Goal: Information Seeking & Learning: Find specific page/section

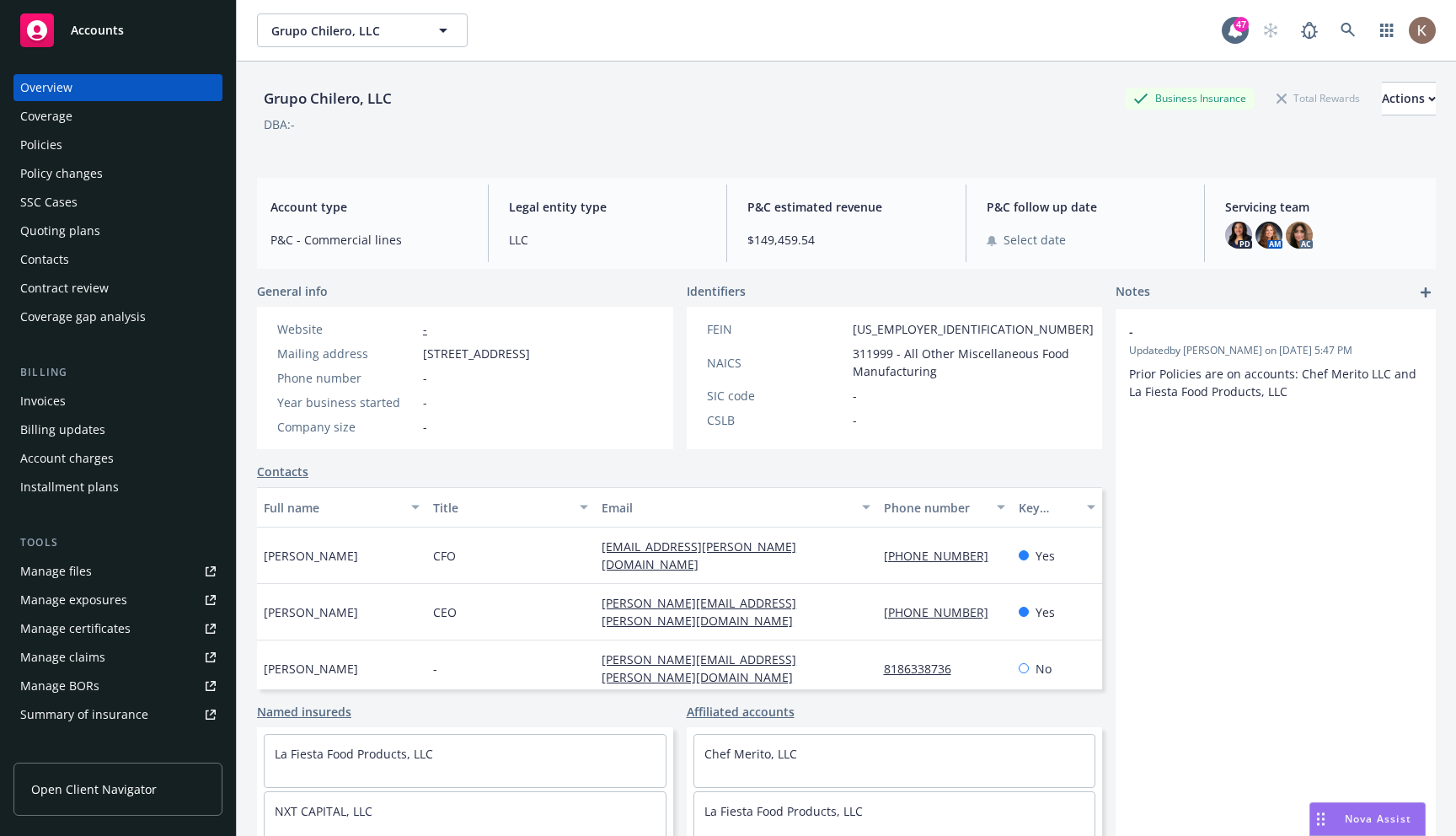
click at [520, 116] on div "DBA: -" at bounding box center [847, 124] width 1179 height 18
copy div "Grupo Chilero, LLC"
drag, startPoint x: 412, startPoint y: 102, endPoint x: 260, endPoint y: 92, distance: 152.3
click at [260, 92] on div "Grupo Chilero, LLC Business Insurance Total Rewards Actions" at bounding box center [847, 99] width 1179 height 34
click at [125, 770] on link "Open Client Navigator" at bounding box center [118, 790] width 209 height 54
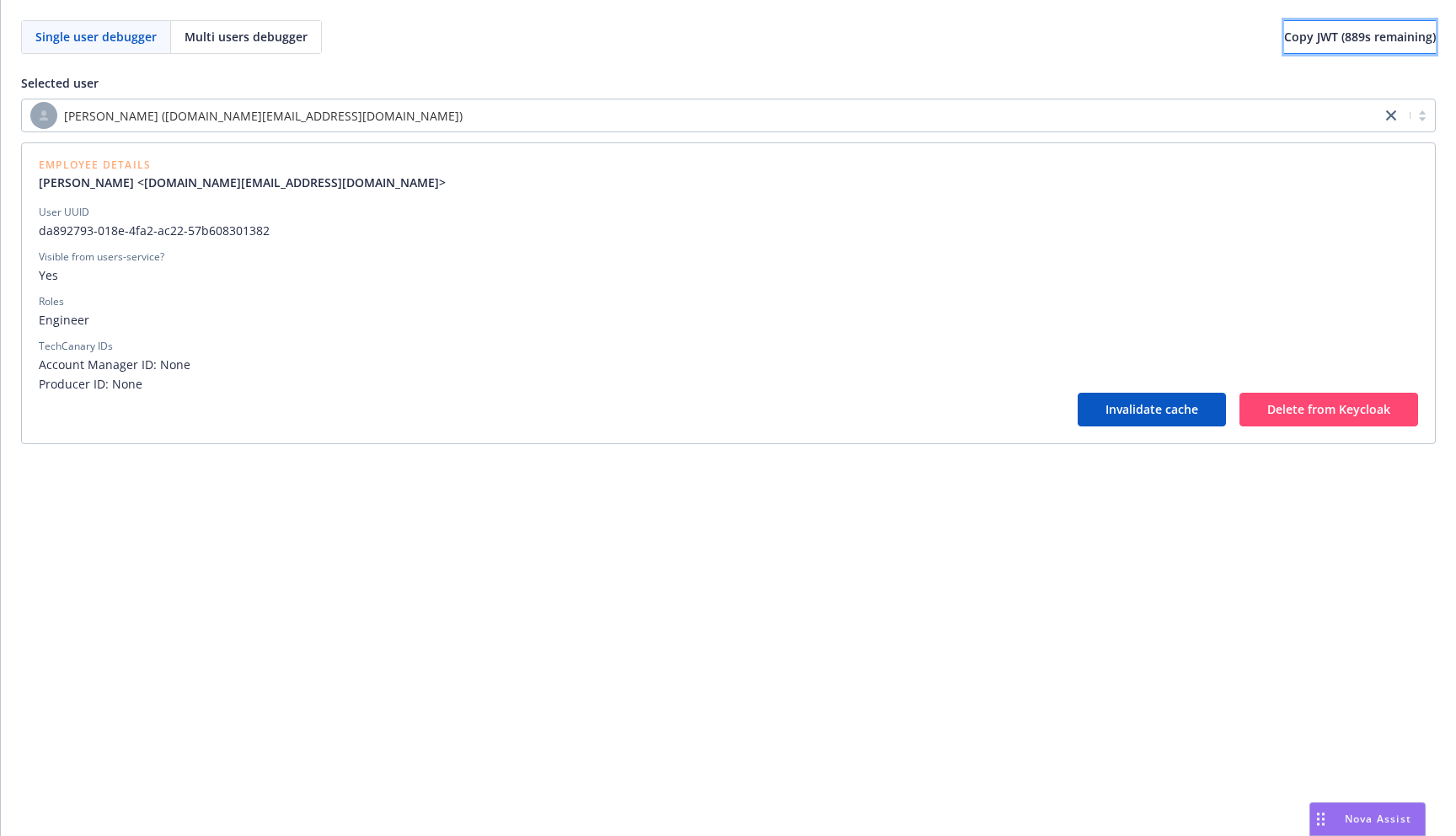
click at [1331, 43] on span "Copy JWT ( 889 s remaining)" at bounding box center [1360, 36] width 151 height 16
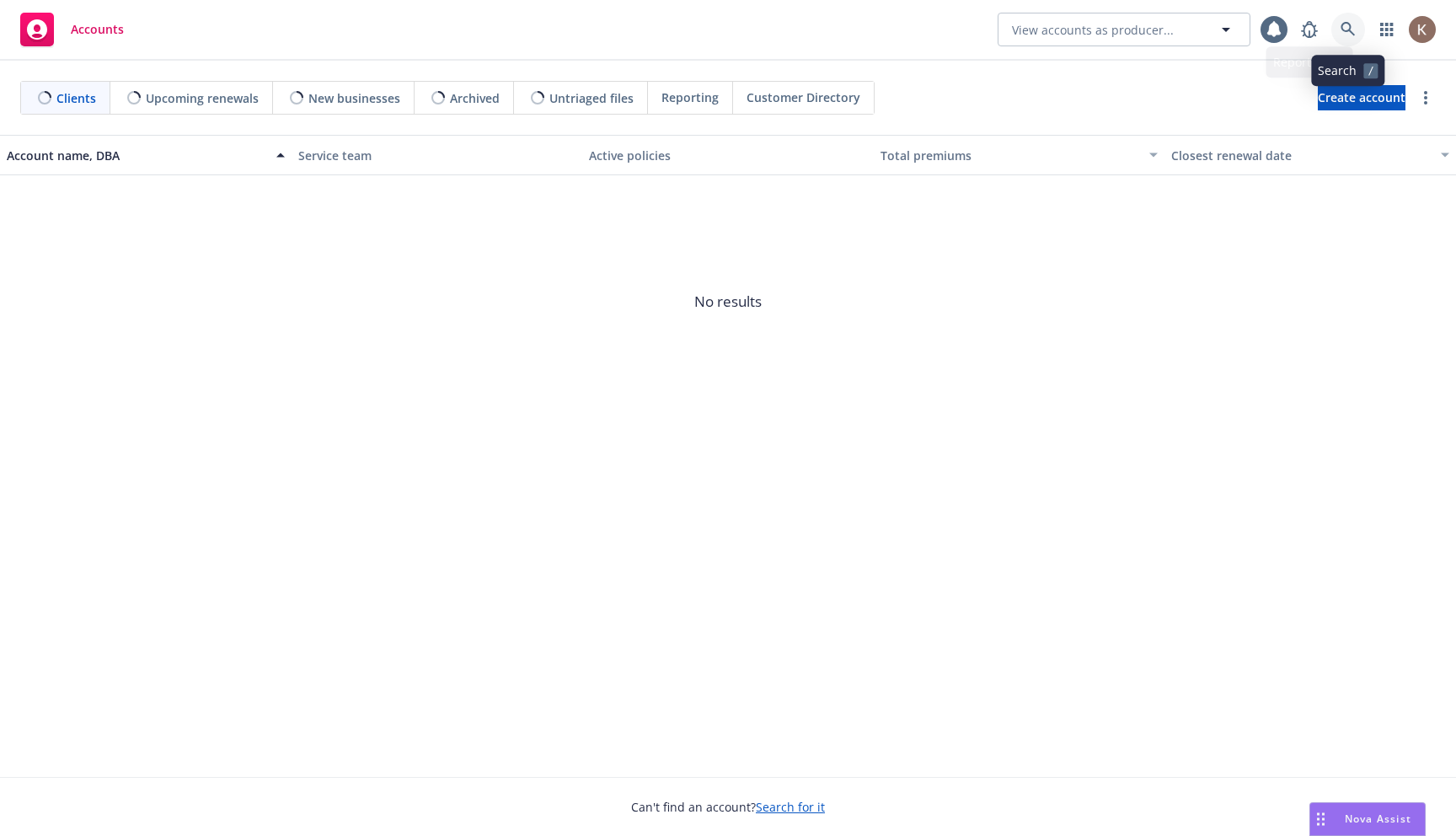
click at [1350, 32] on icon at bounding box center [1348, 30] width 15 height 15
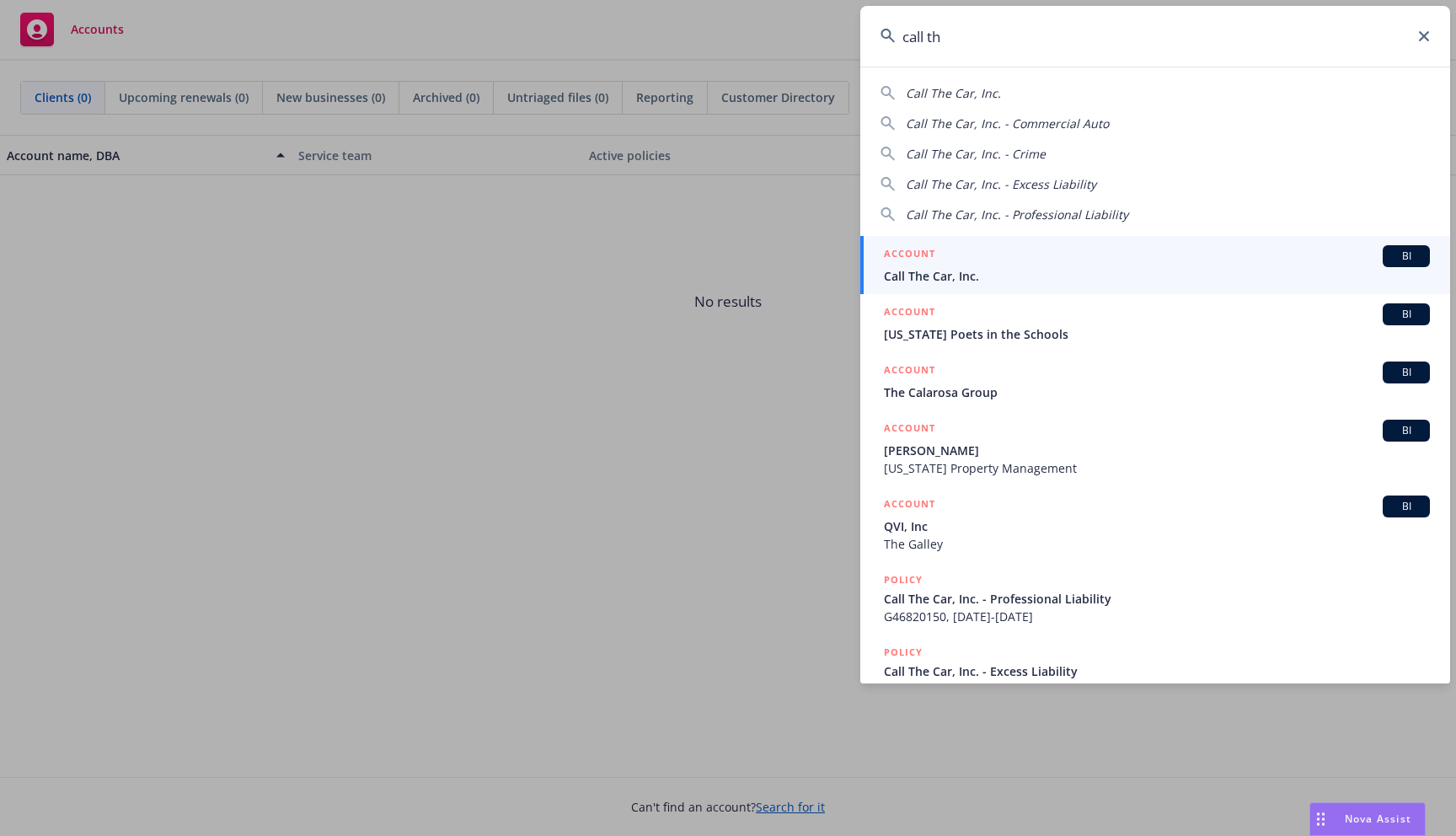
type input "call th"
click at [1042, 257] on div "ACCOUNT BI" at bounding box center [1157, 257] width 546 height 22
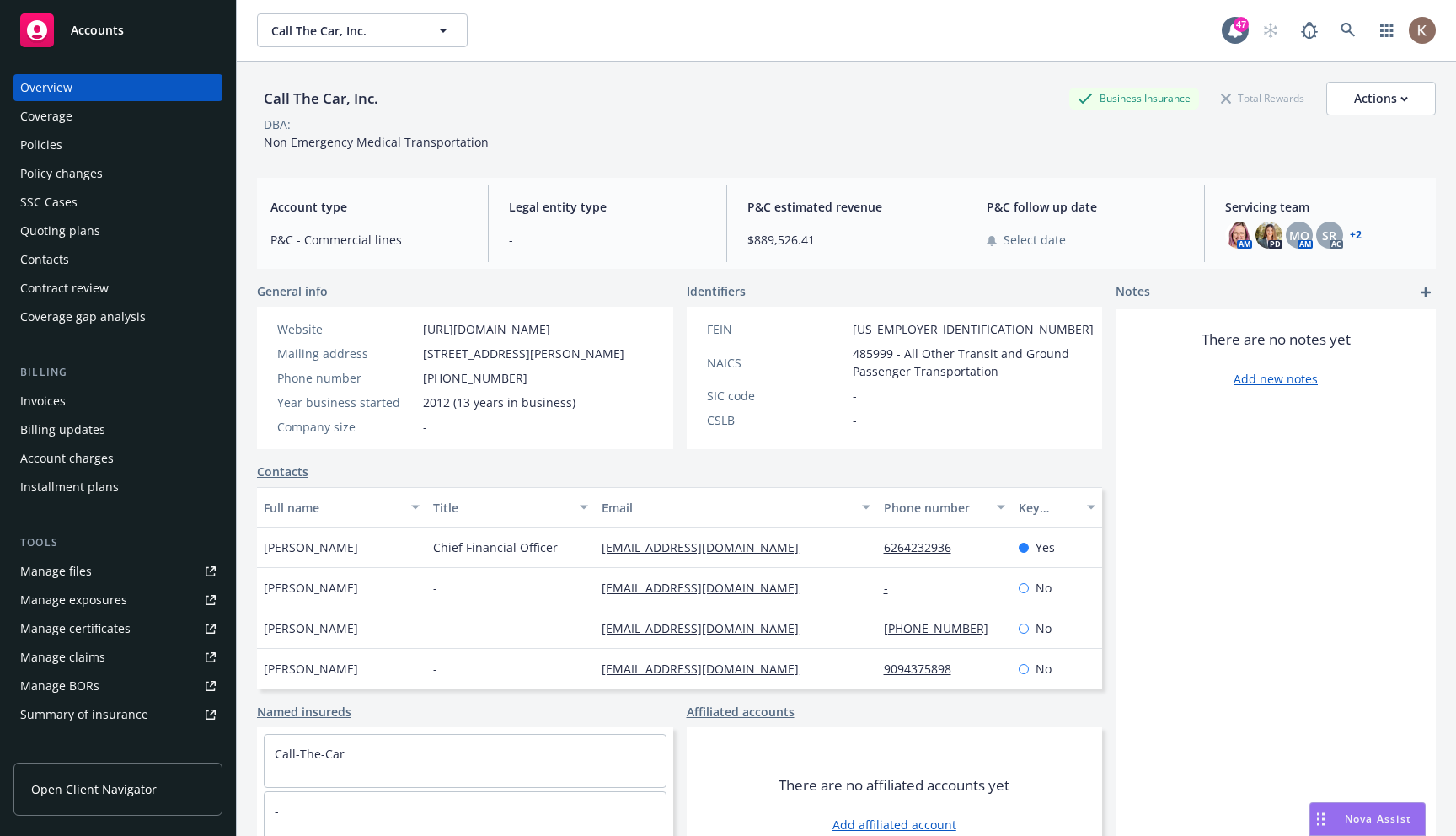
click at [146, 774] on link "Open Client Navigator" at bounding box center [118, 790] width 209 height 54
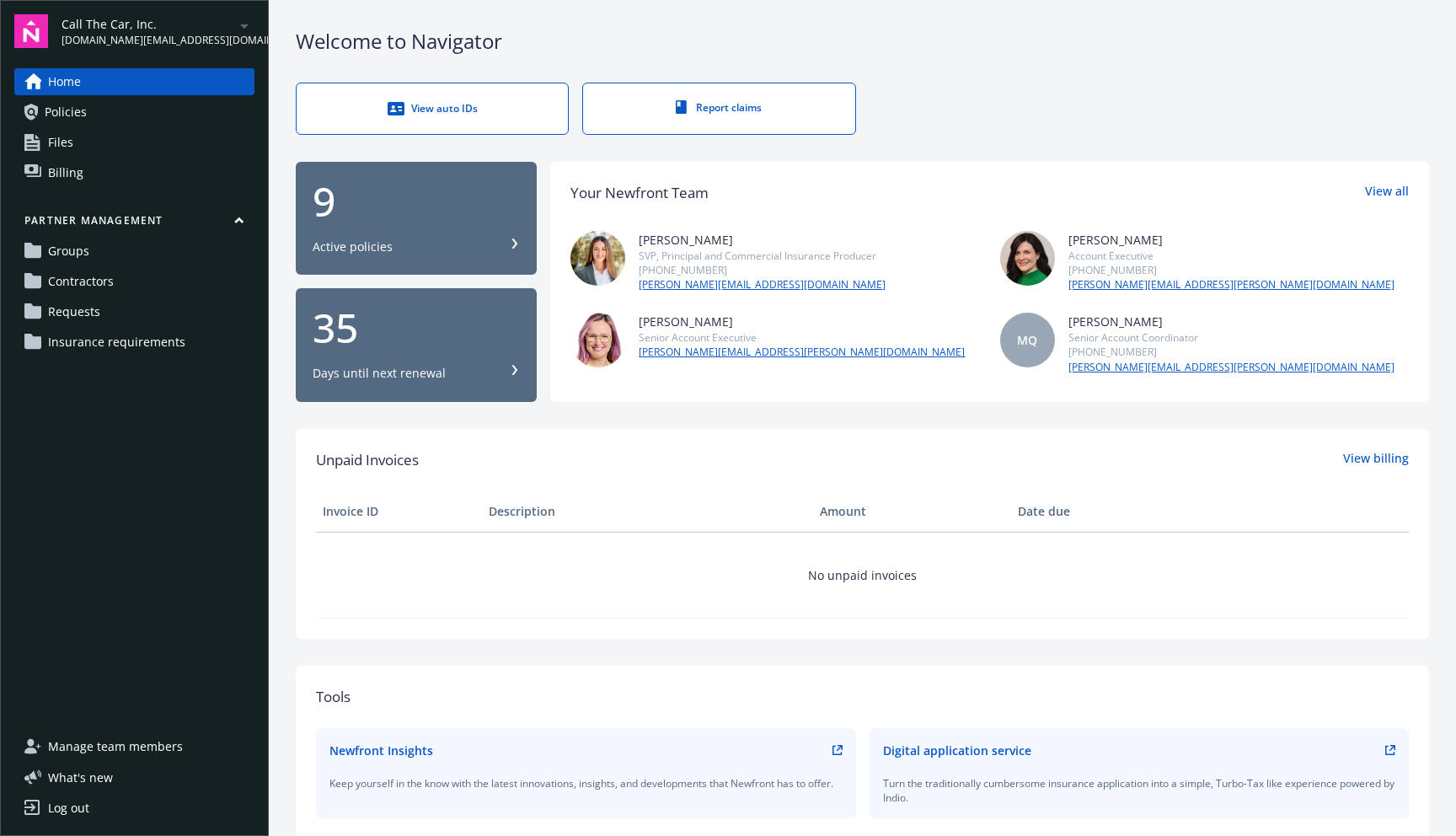
click at [145, 316] on link "Requests" at bounding box center [135, 311] width 240 height 27
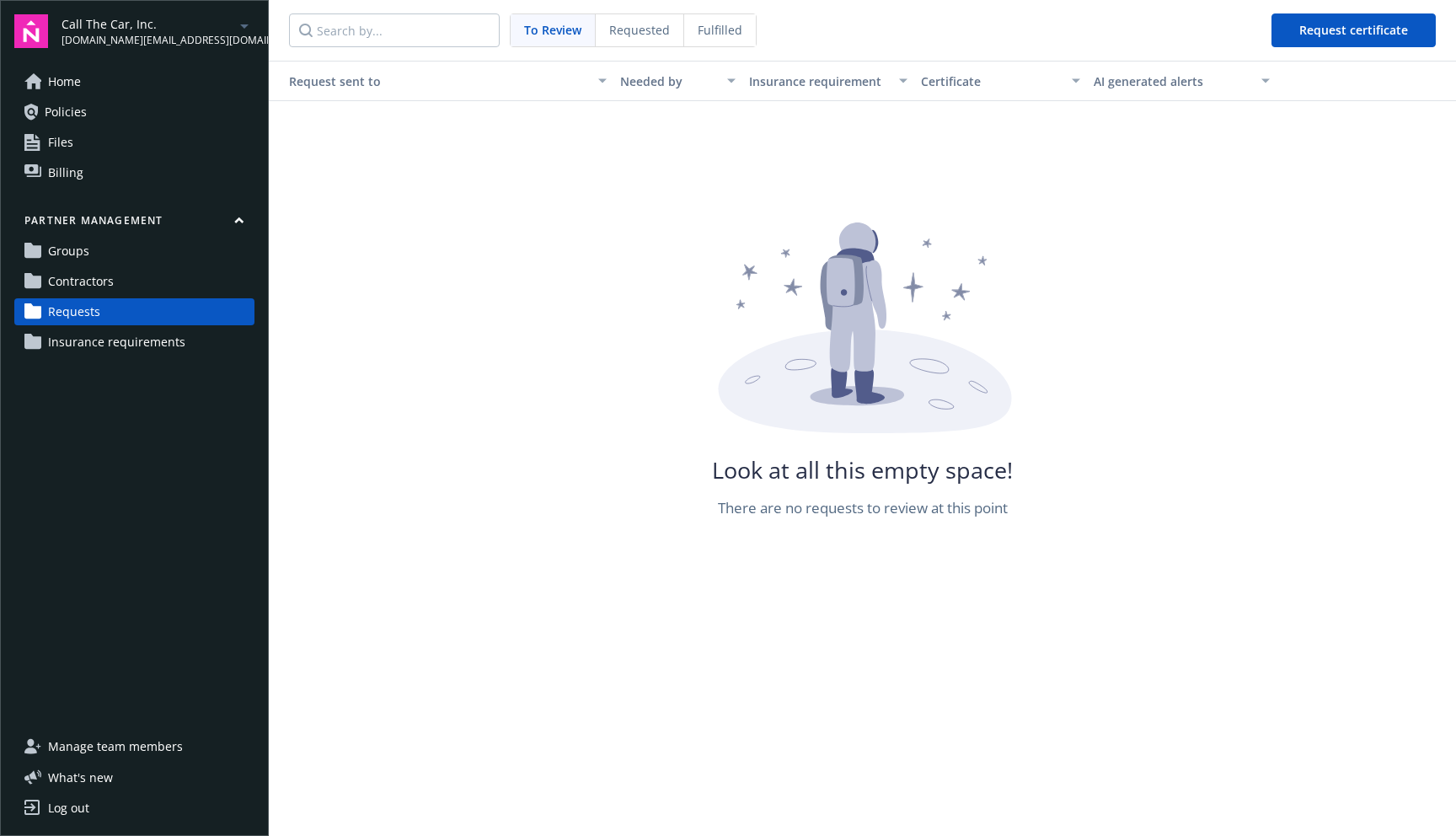
click at [113, 243] on link "Groups" at bounding box center [135, 251] width 240 height 27
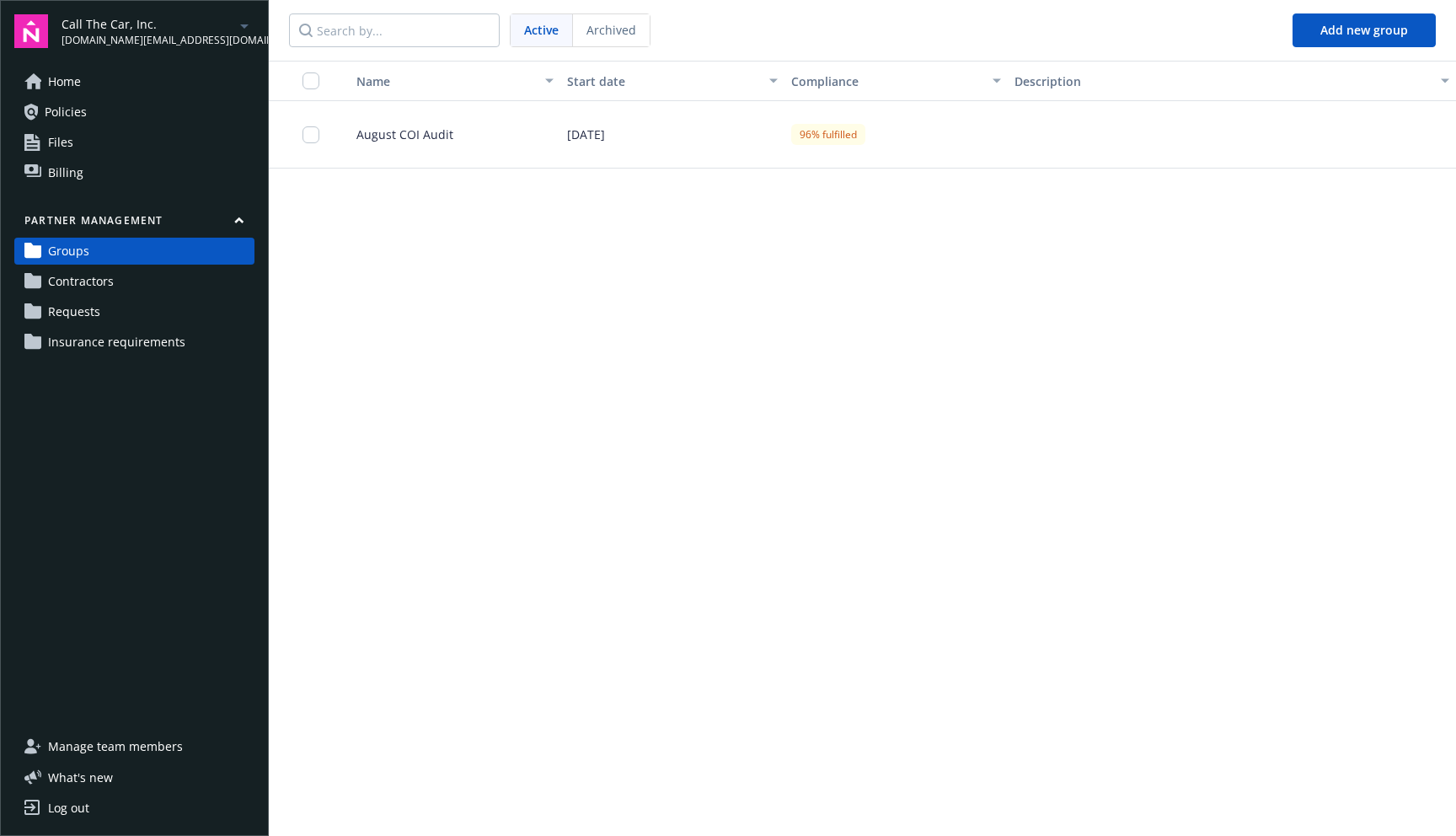
click at [516, 173] on div "Name Start date Compliance Description August COI Audit 08/01/2025 96% fulfilled" at bounding box center [862, 448] width 1187 height 775
click at [529, 156] on div "August COI Audit" at bounding box center [448, 135] width 224 height 67
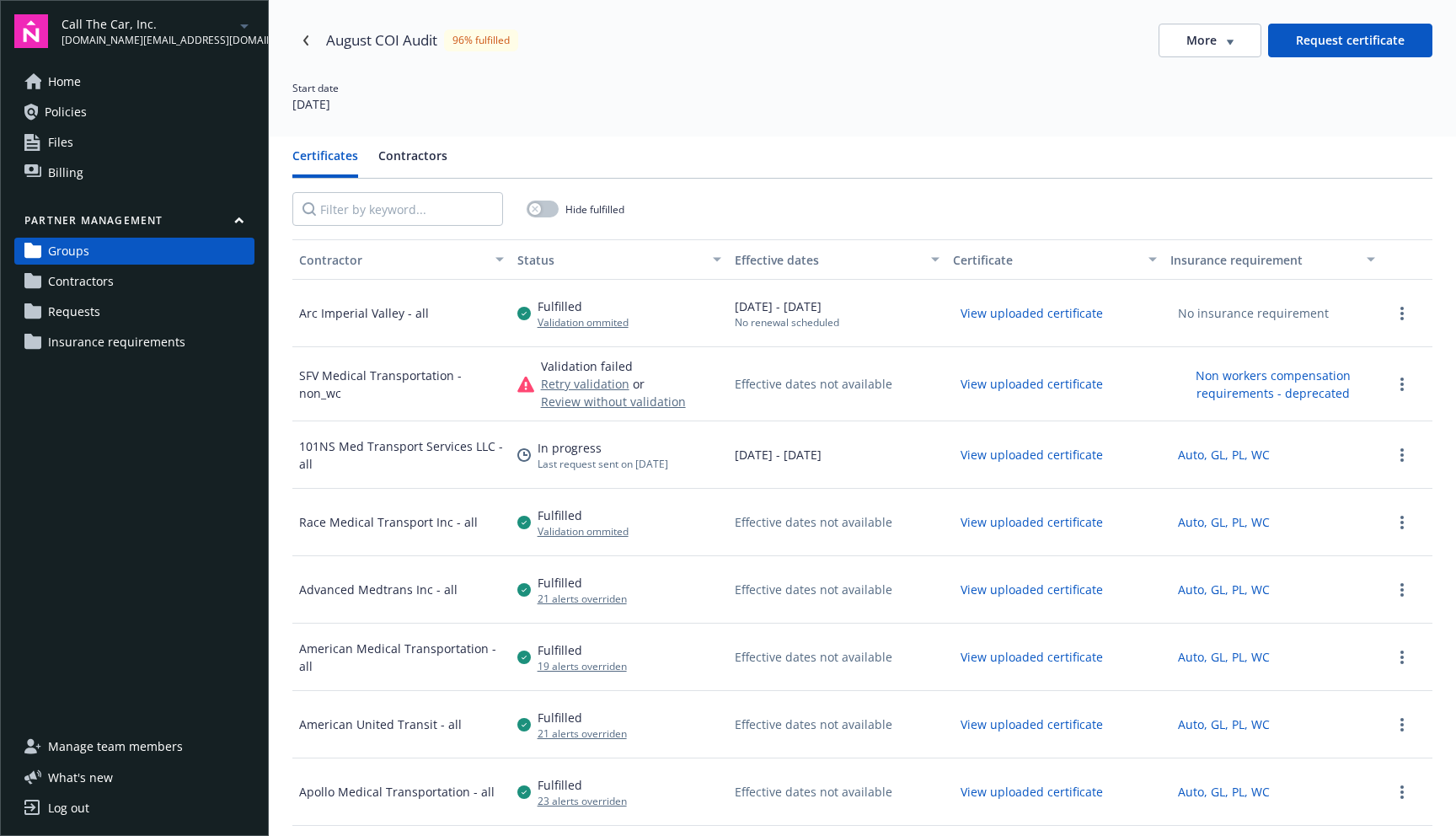
click at [86, 287] on span "Contractors" at bounding box center [80, 281] width 66 height 27
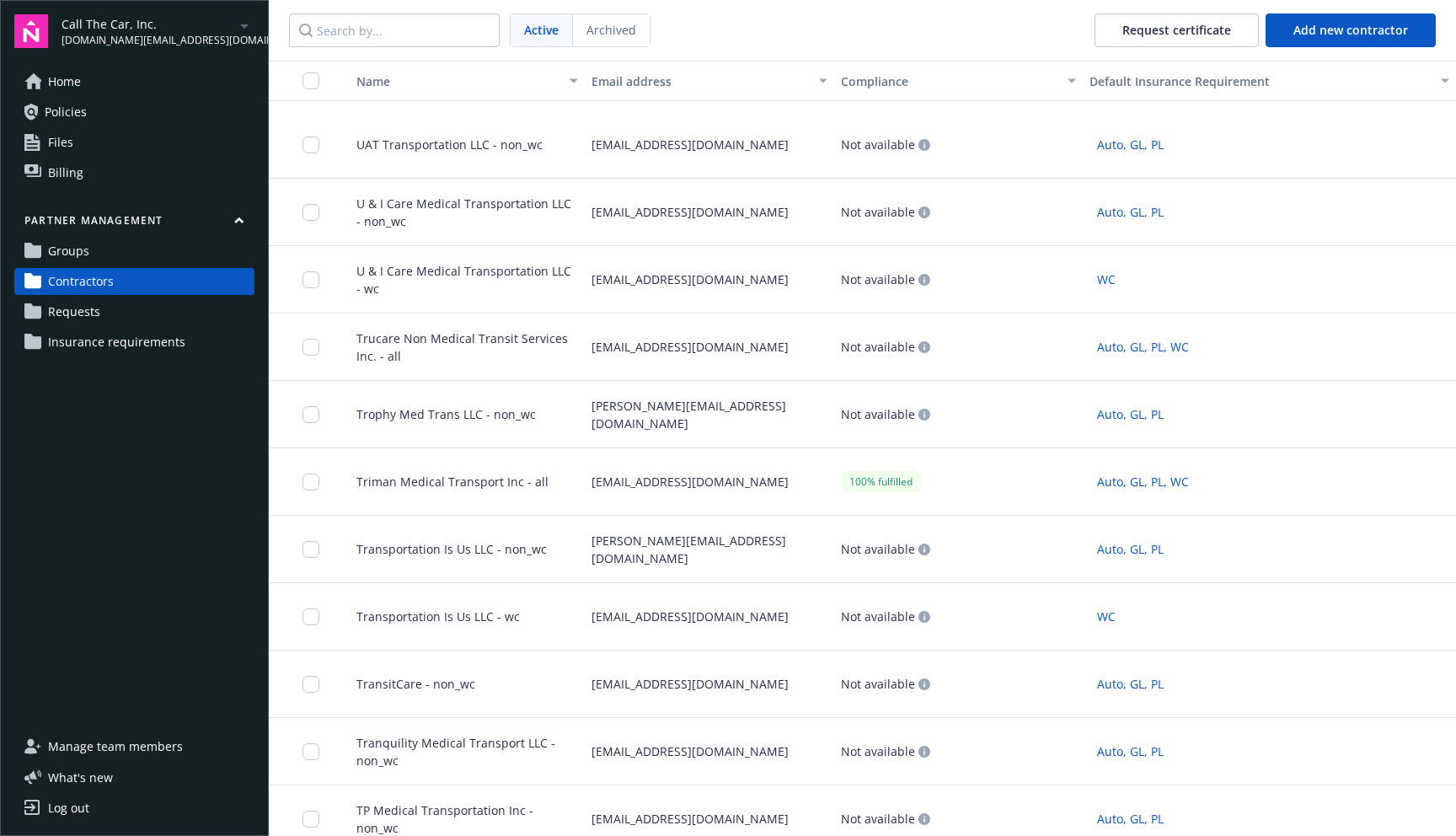
scroll to position [1193, 0]
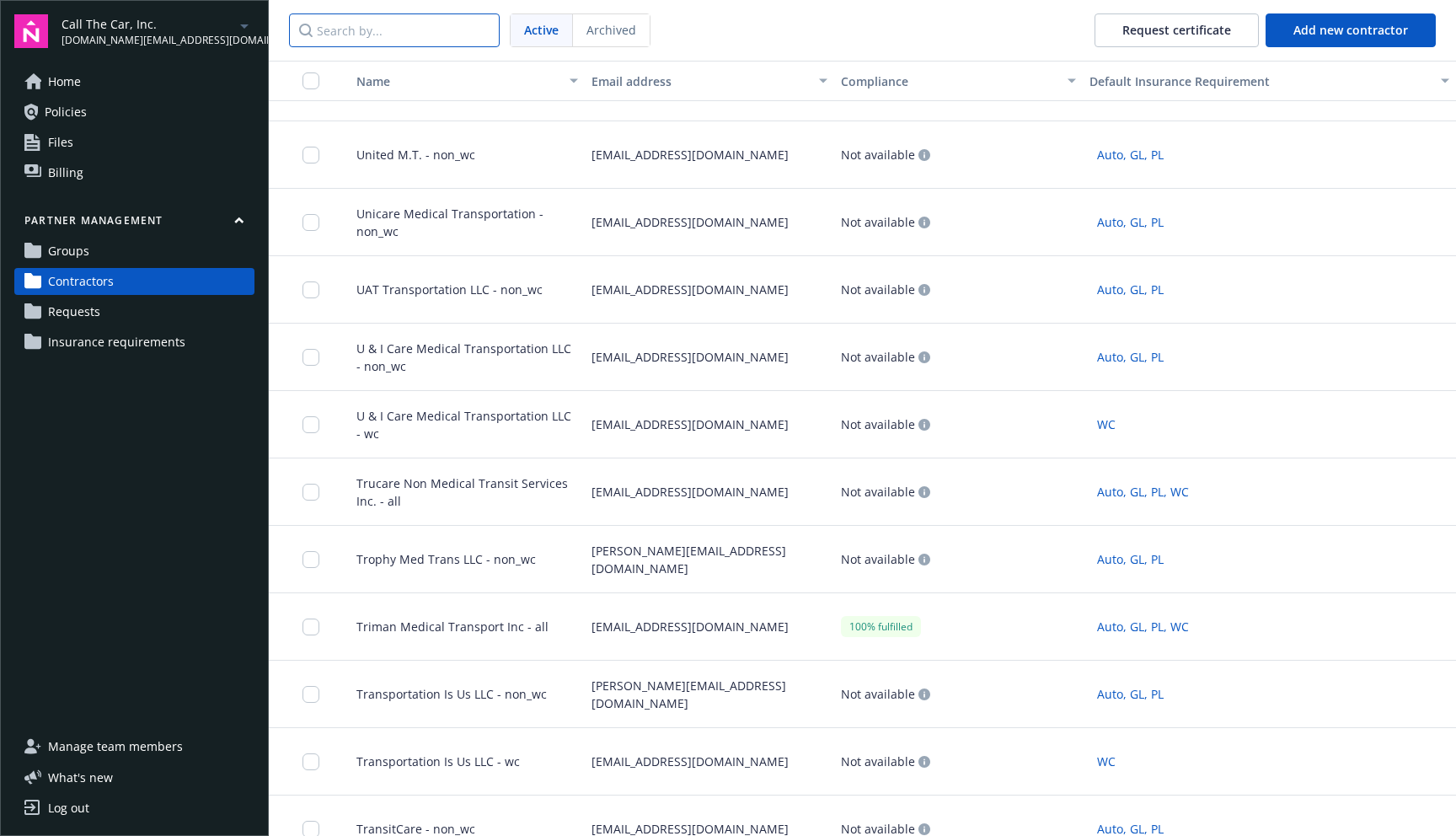
click at [405, 29] on input "Search by..." at bounding box center [394, 30] width 210 height 34
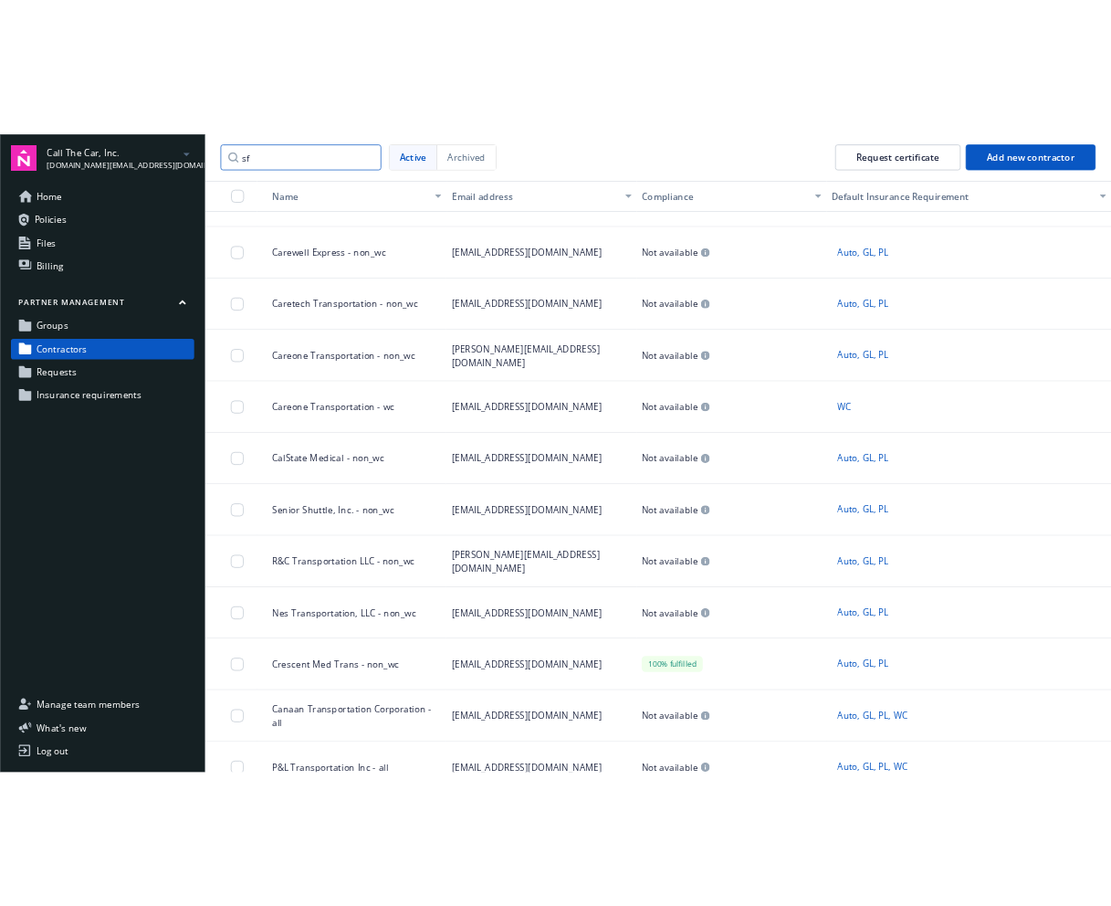
scroll to position [0, 0]
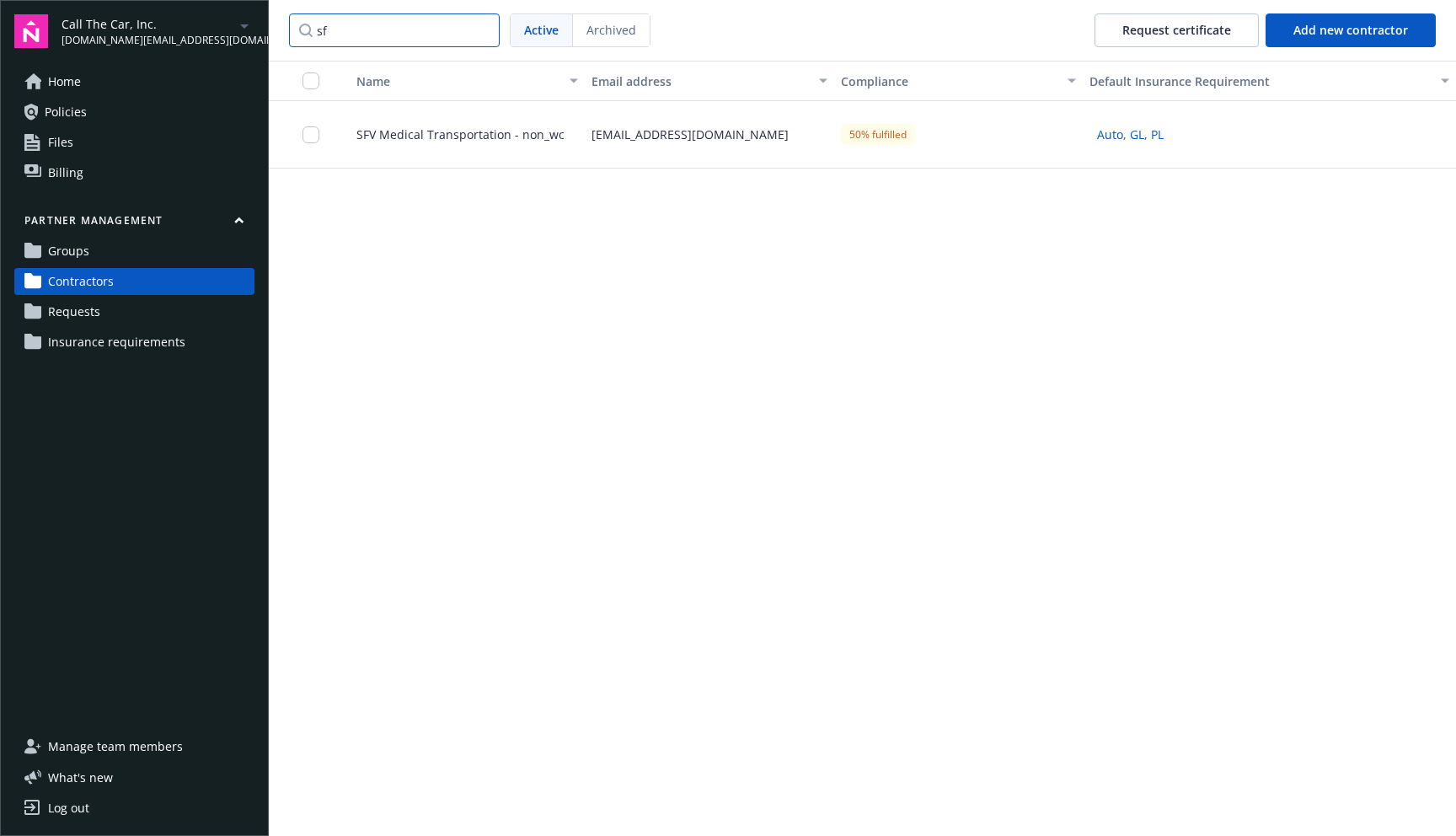
type input "sf"
click at [423, 131] on span "SFV Medical Transportation - non_wc" at bounding box center [454, 134] width 221 height 18
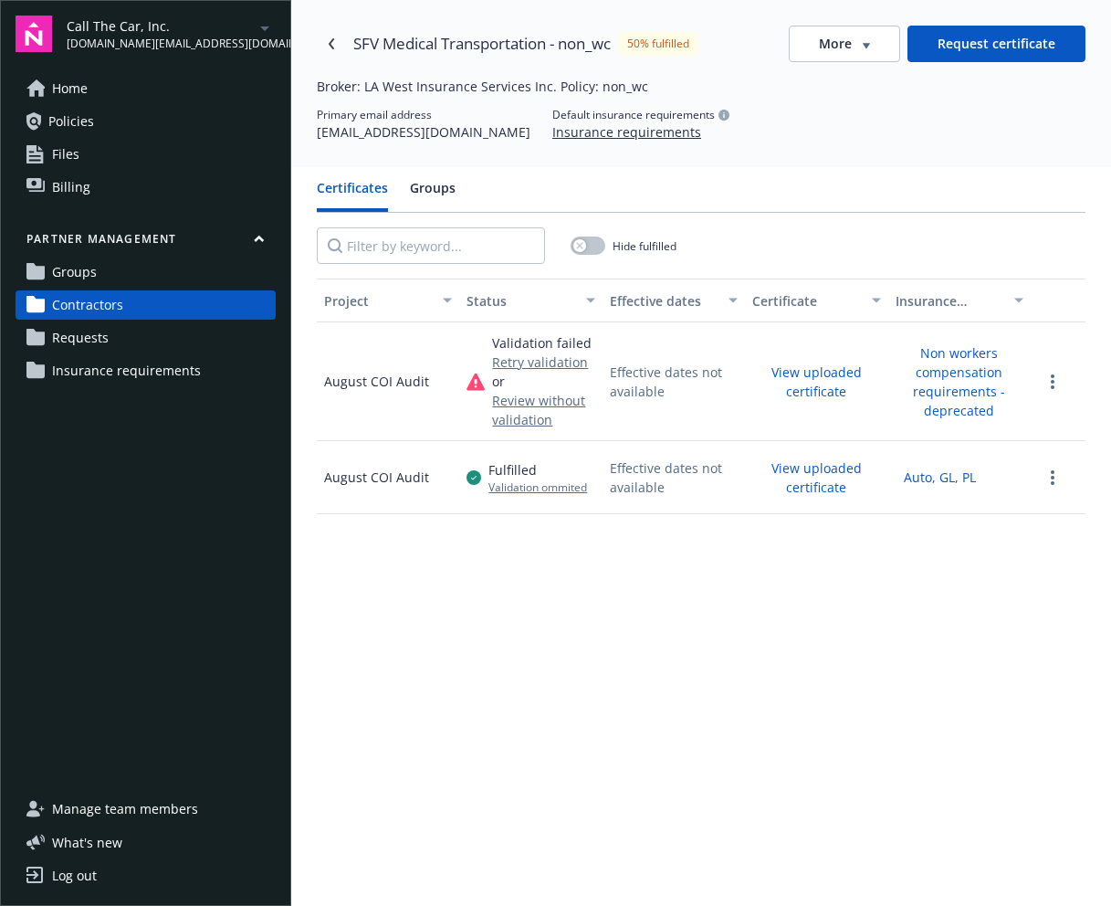
click at [99, 346] on span "Requests" at bounding box center [80, 337] width 57 height 29
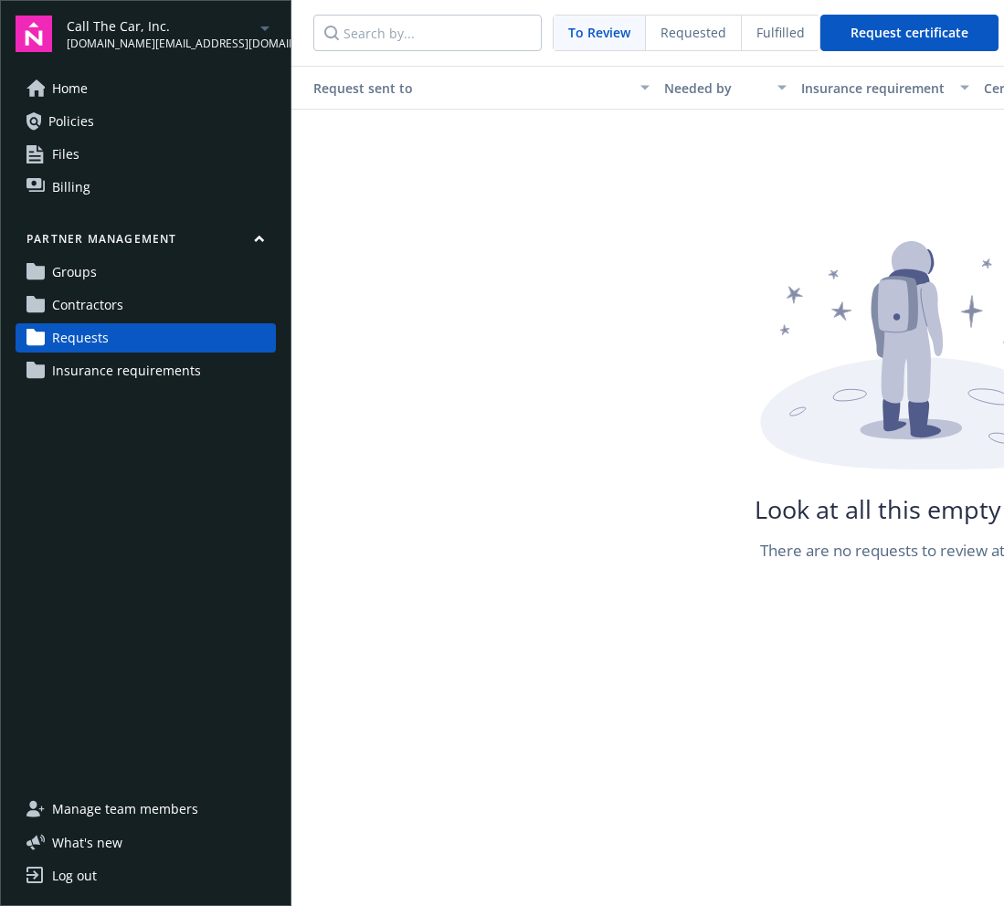
click at [128, 307] on link "Contractors" at bounding box center [146, 304] width 260 height 29
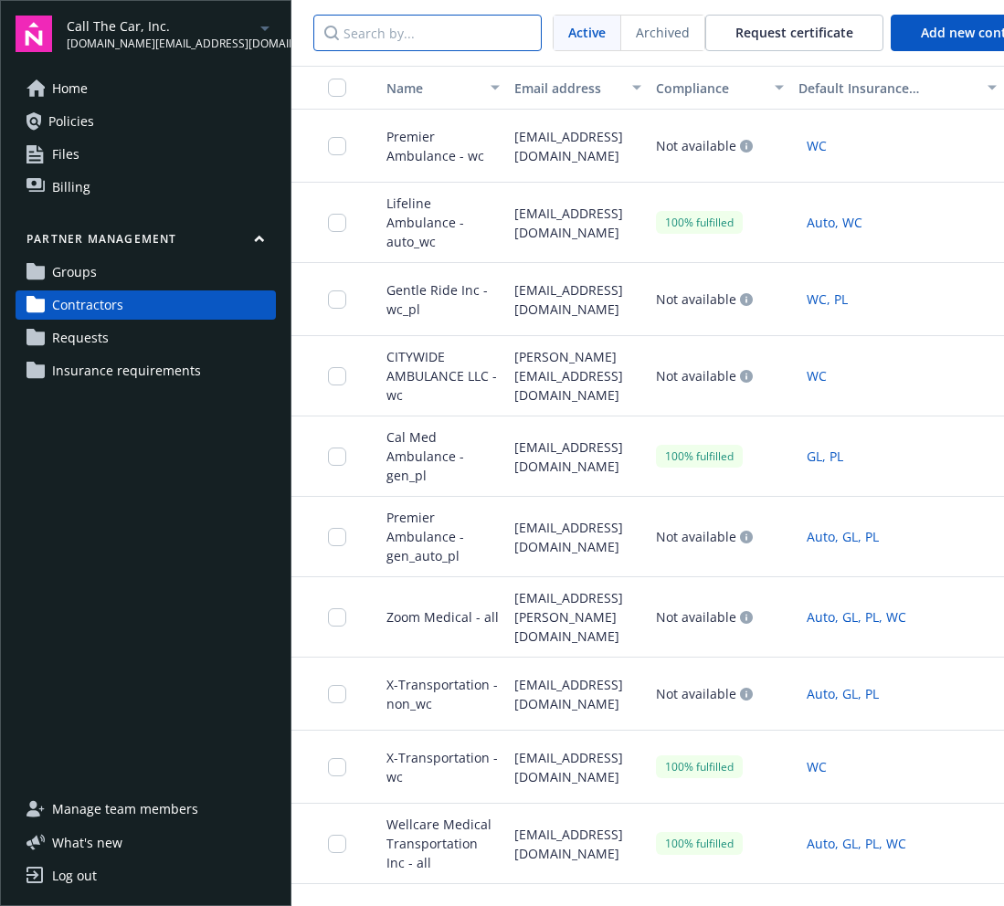
click at [393, 43] on input "Search by..." at bounding box center [427, 33] width 228 height 37
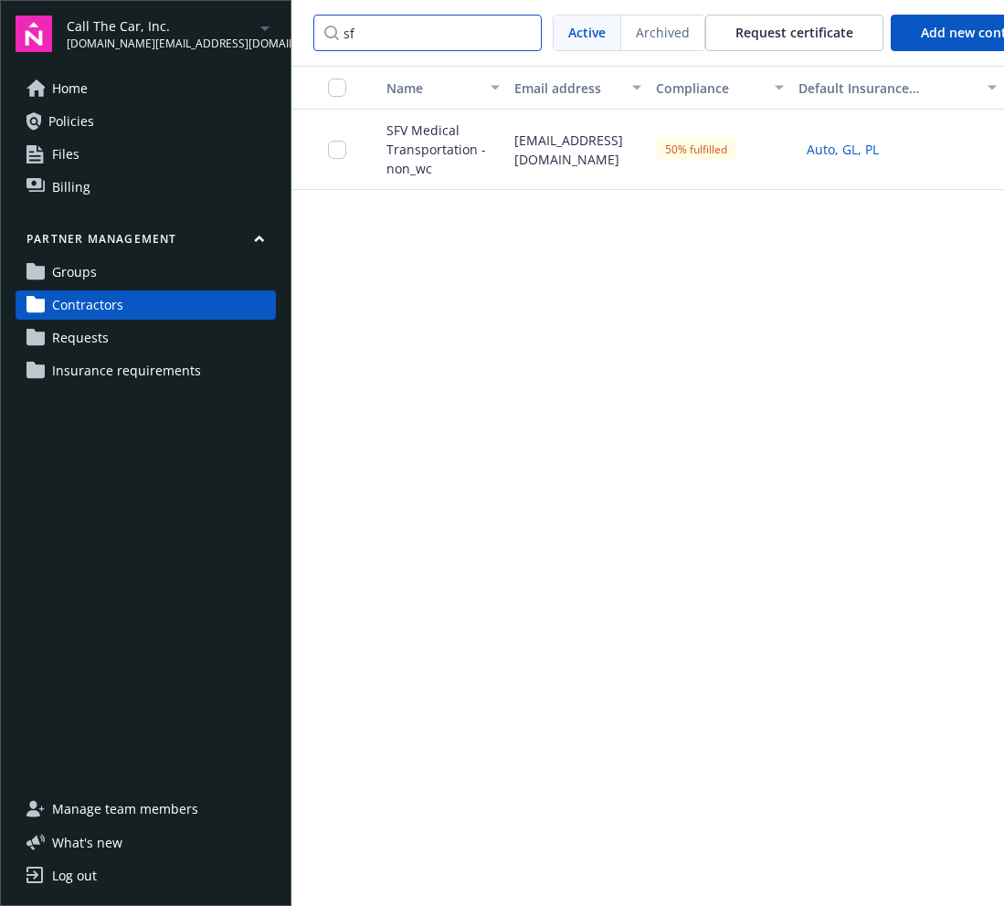
type input "sf"
click at [476, 184] on div "SFV Medical Transportation - non_wc" at bounding box center [435, 150] width 142 height 80
